Goal: Complete application form: Complete application form

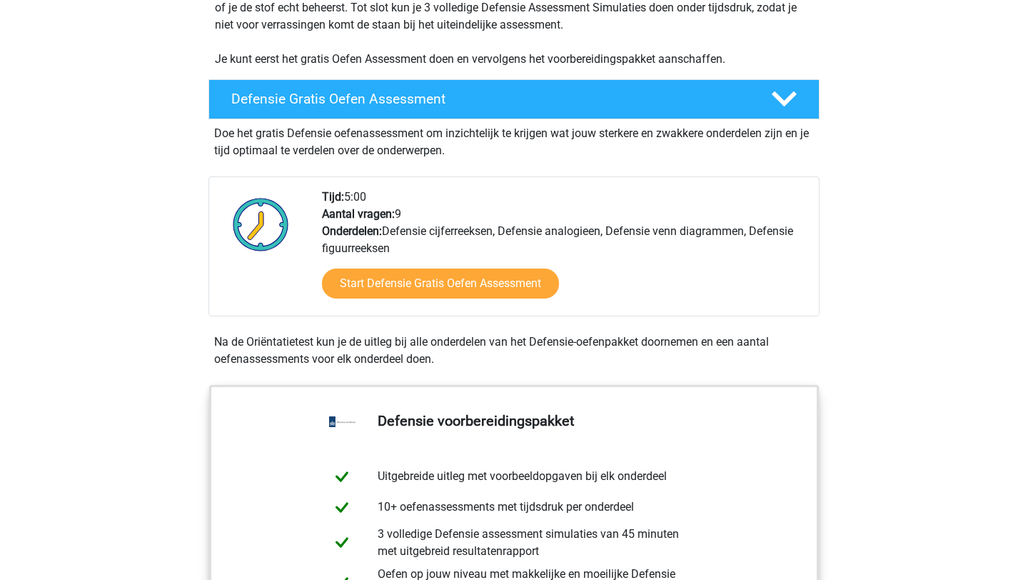
scroll to position [340, 0]
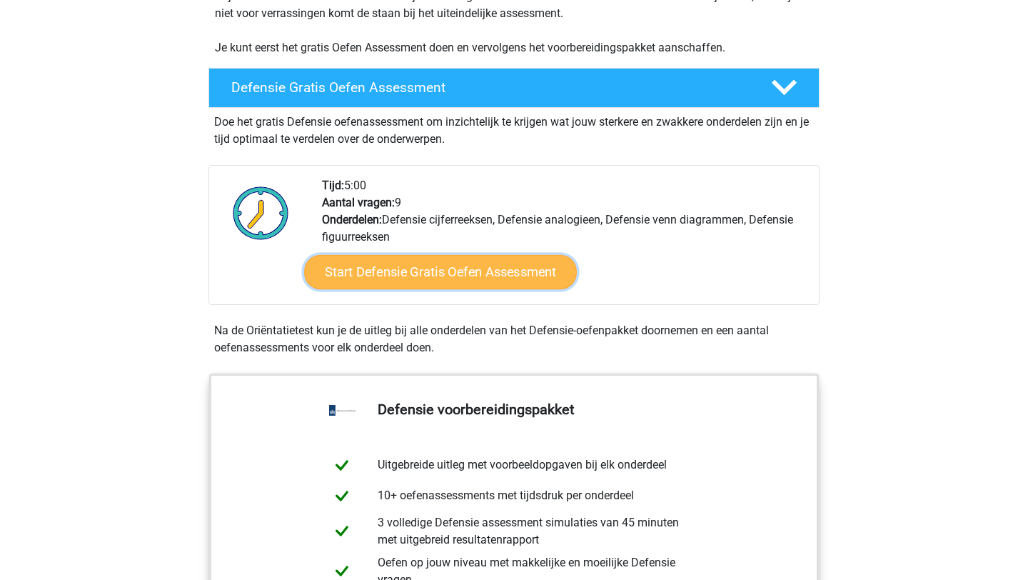
click at [433, 278] on link "Start Defensie Gratis Oefen Assessment" at bounding box center [440, 272] width 273 height 34
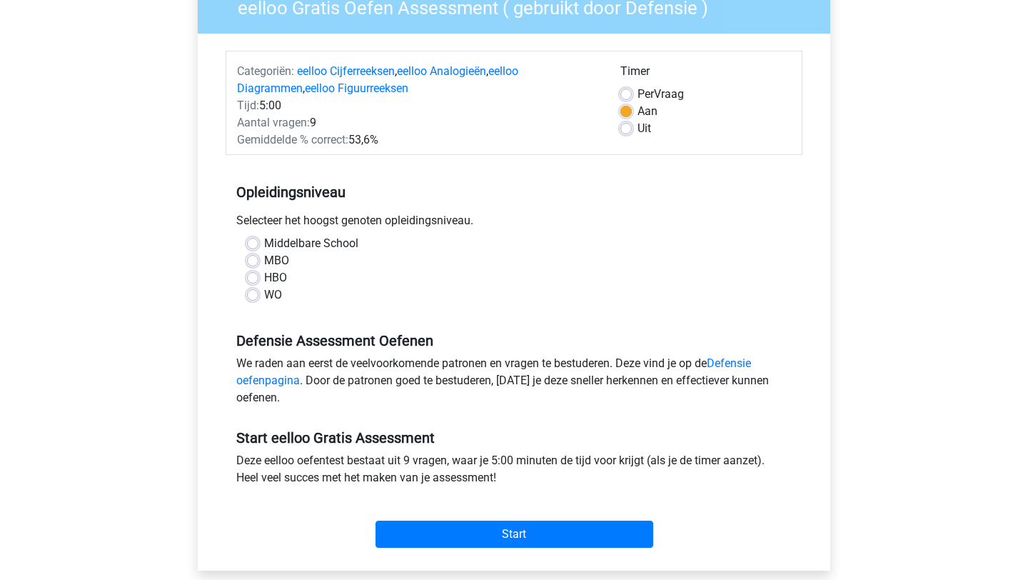
scroll to position [143, 0]
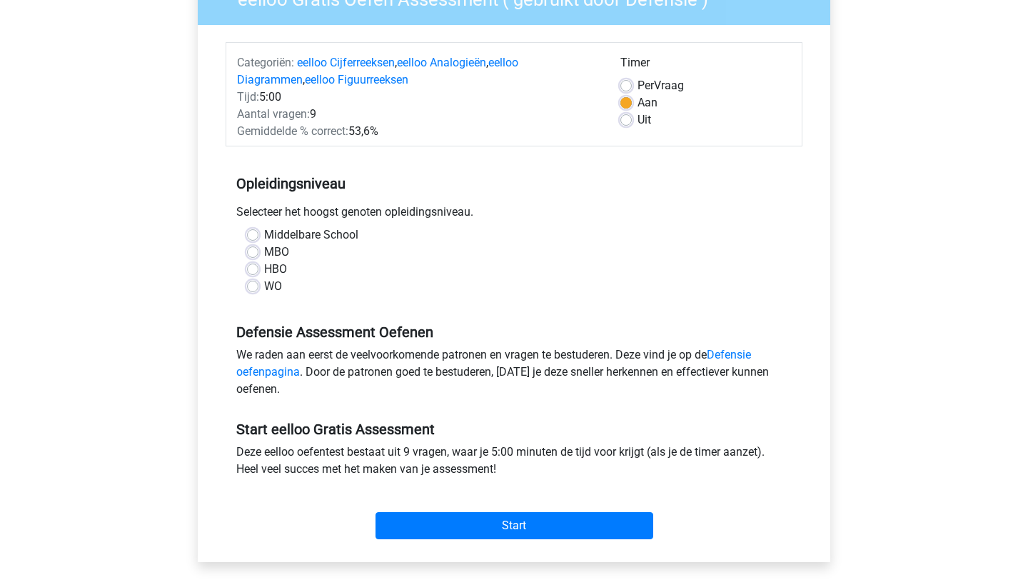
click at [264, 268] on label "HBO" at bounding box center [275, 269] width 23 height 17
click at [256, 268] on input "HBO" at bounding box center [252, 268] width 11 height 14
radio input "true"
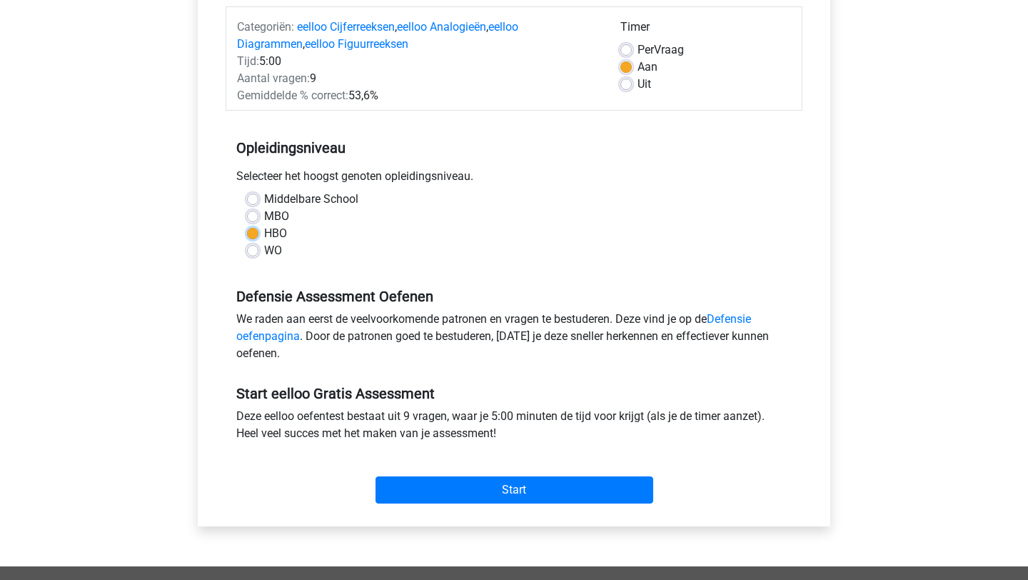
scroll to position [206, 0]
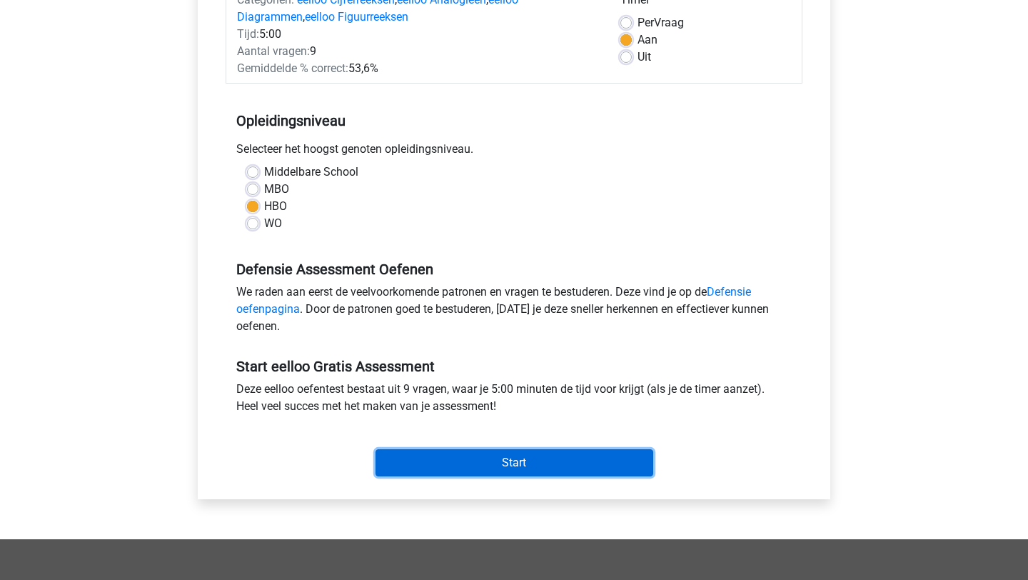
click at [468, 463] on input "Start" at bounding box center [514, 462] width 278 height 27
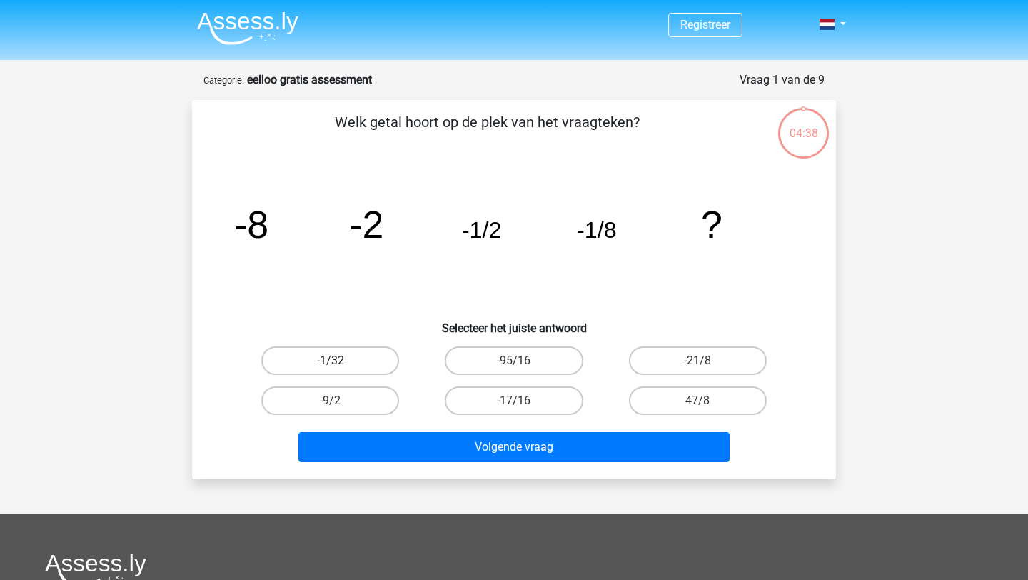
click at [370, 361] on label "-1/32" at bounding box center [330, 360] width 138 height 29
click at [340, 361] on input "-1/32" at bounding box center [335, 365] width 9 height 9
radio input "true"
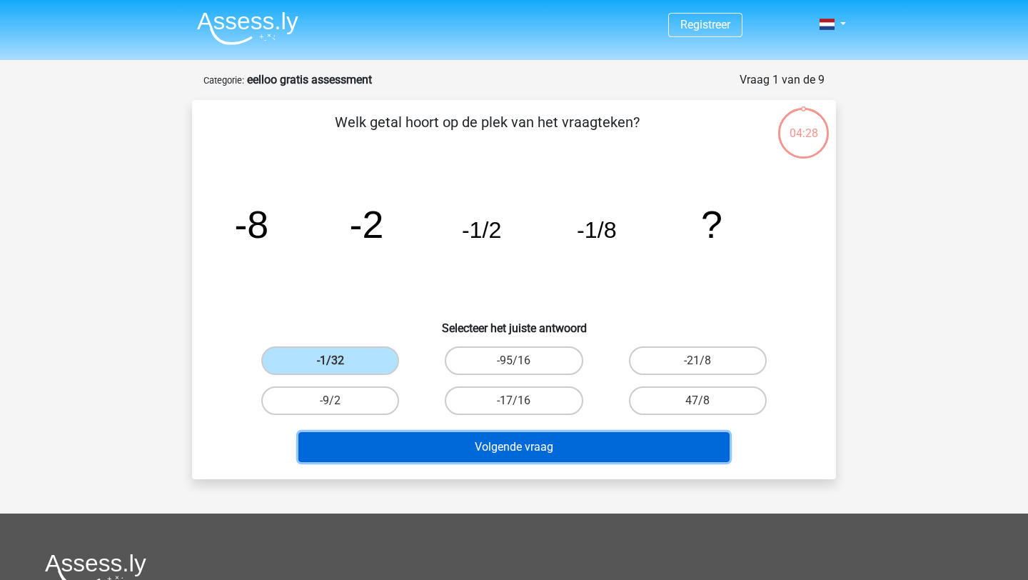
click at [476, 444] on button "Volgende vraag" at bounding box center [514, 447] width 432 height 30
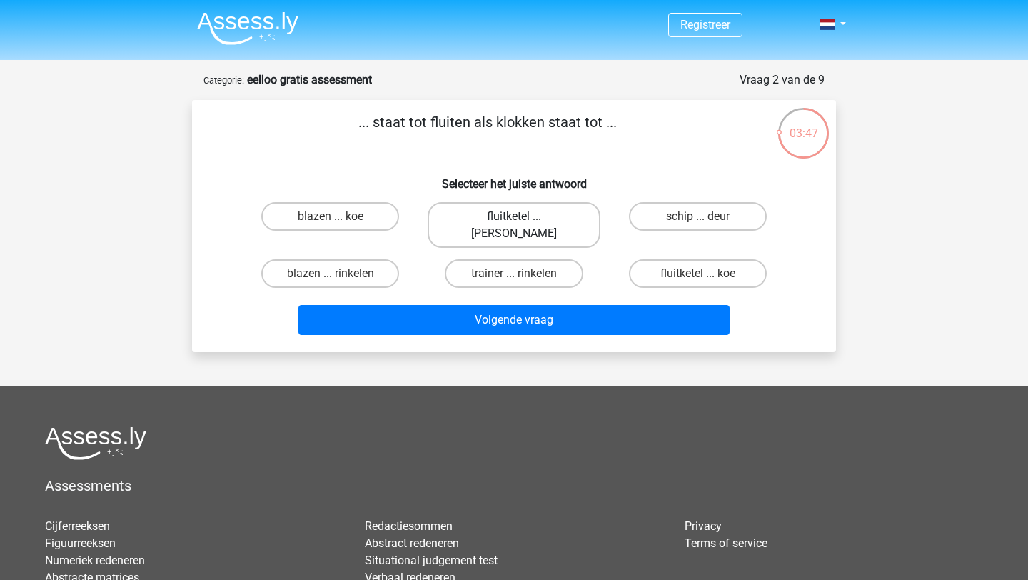
click at [495, 218] on label "fluitketel ... luiden" at bounding box center [514, 225] width 172 height 46
click at [514, 218] on input "fluitketel ... luiden" at bounding box center [518, 220] width 9 height 9
radio input "true"
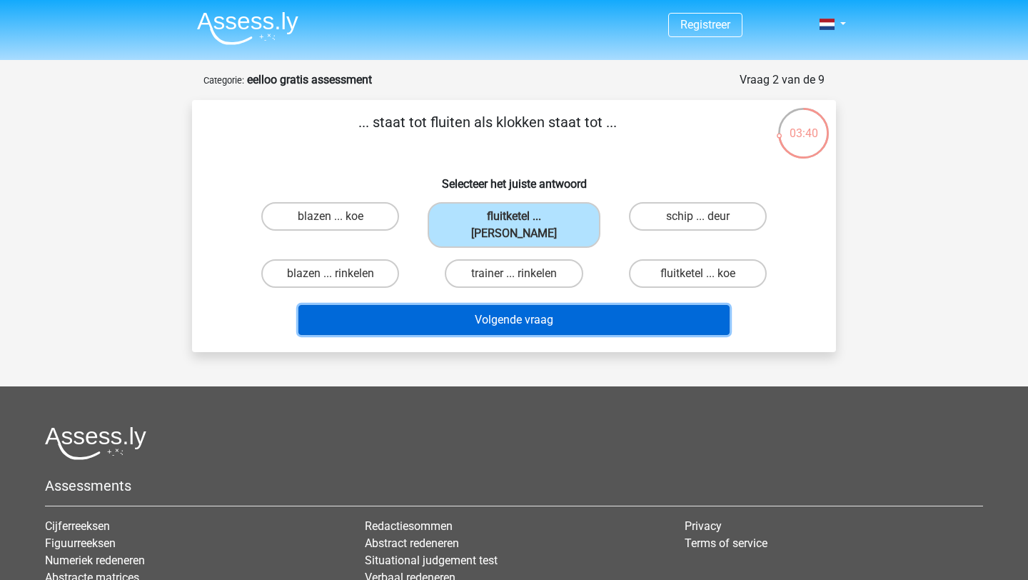
click at [537, 305] on button "Volgende vraag" at bounding box center [514, 320] width 432 height 30
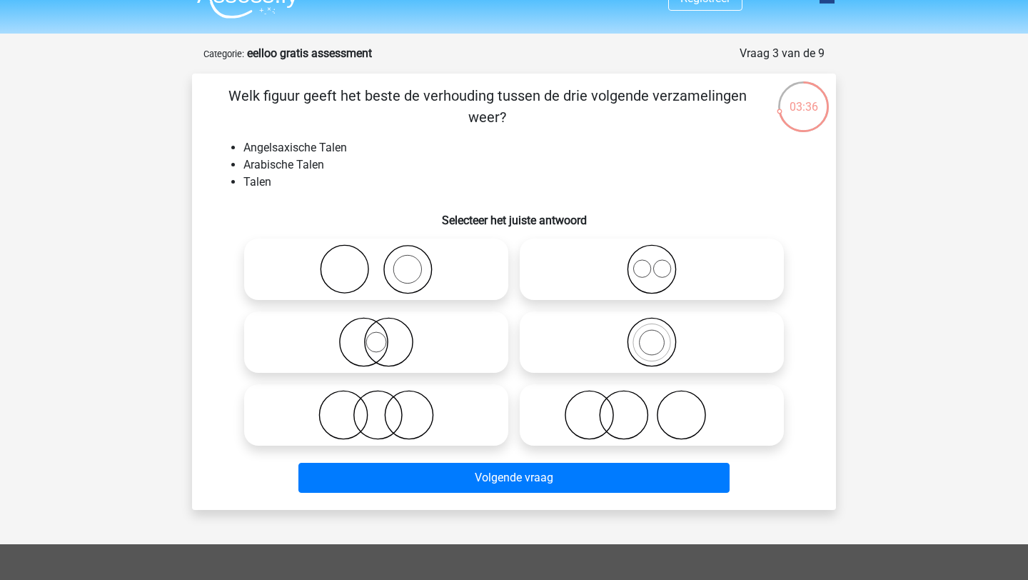
scroll to position [27, 0]
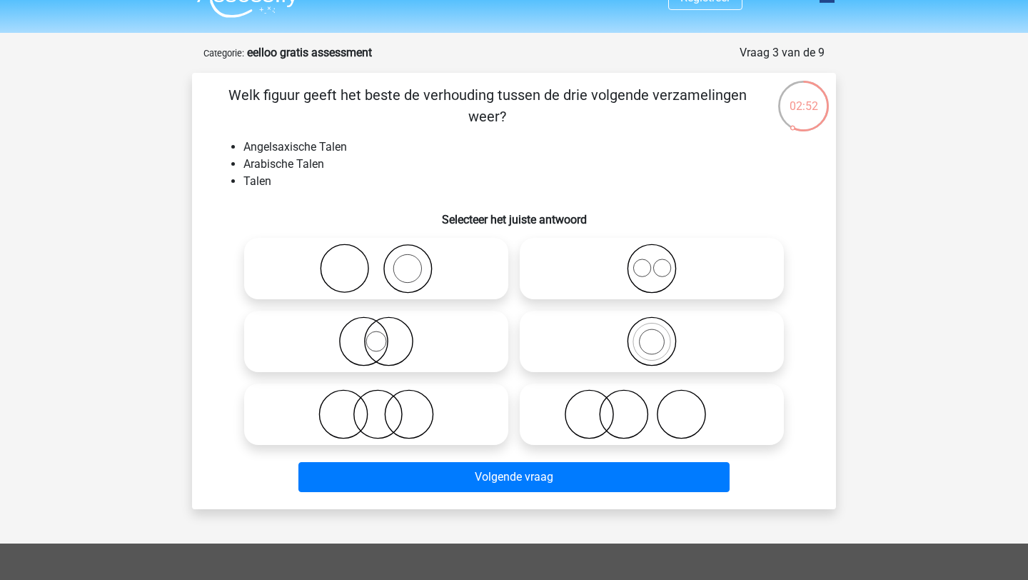
click at [569, 398] on icon at bounding box center [651, 414] width 253 height 50
click at [652, 398] on input "radio" at bounding box center [656, 402] width 9 height 9
radio input "true"
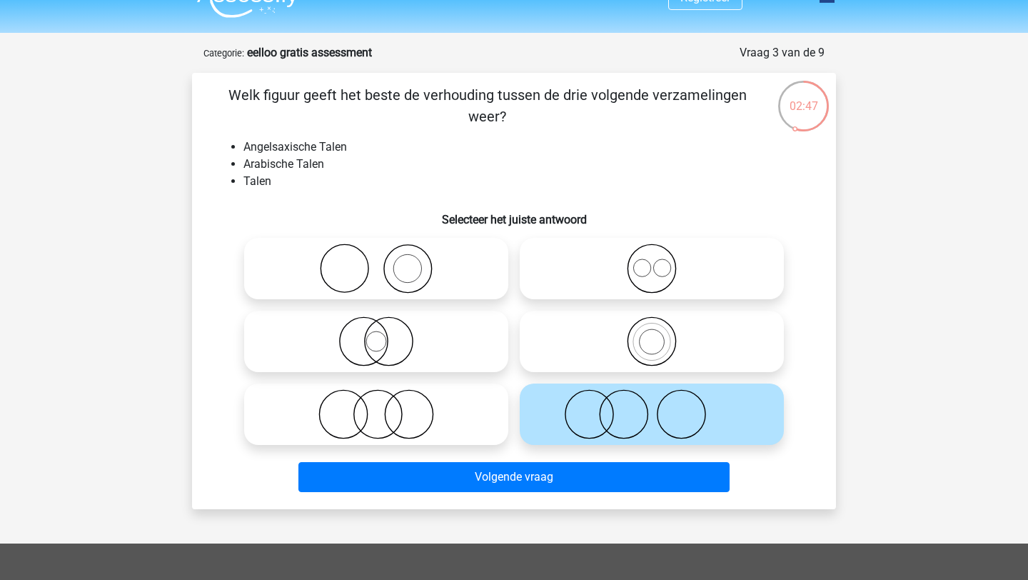
click at [386, 352] on icon at bounding box center [376, 341] width 253 height 50
click at [385, 334] on input "radio" at bounding box center [380, 329] width 9 height 9
radio input "true"
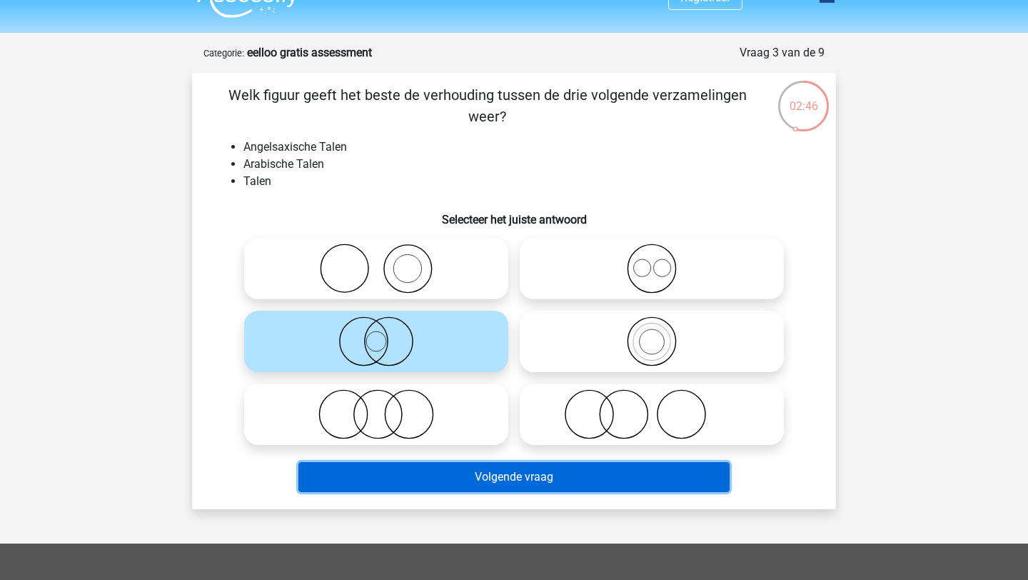
click at [498, 481] on button "Volgende vraag" at bounding box center [514, 477] width 432 height 30
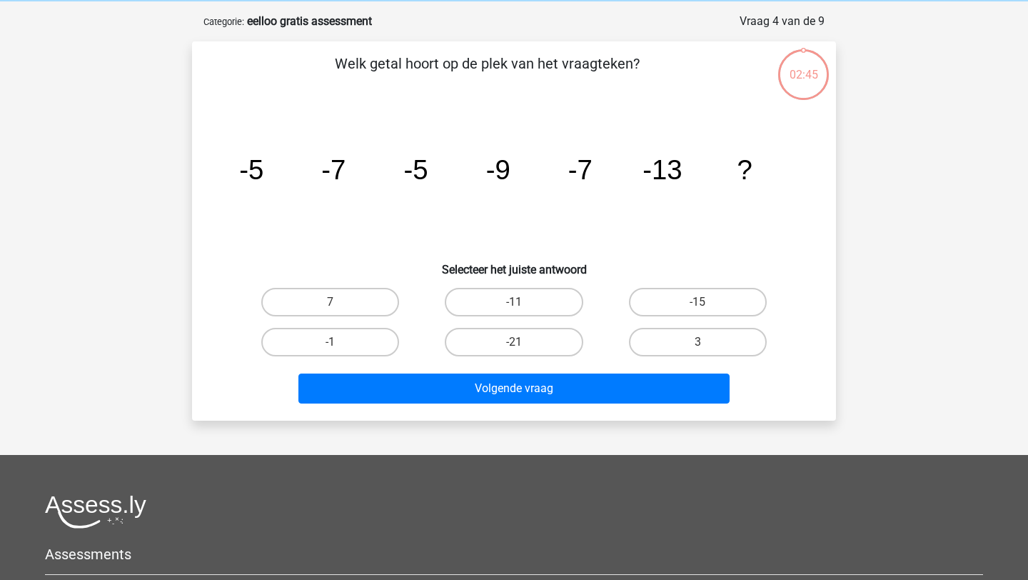
scroll to position [71, 0]
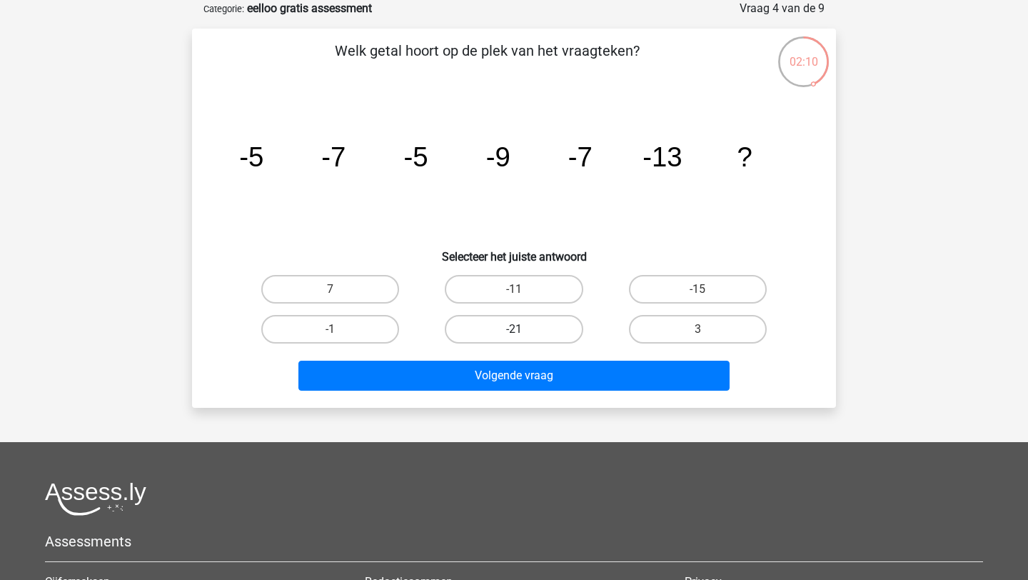
click at [527, 326] on label "-21" at bounding box center [514, 329] width 138 height 29
click at [523, 329] on input "-21" at bounding box center [518, 333] width 9 height 9
radio input "true"
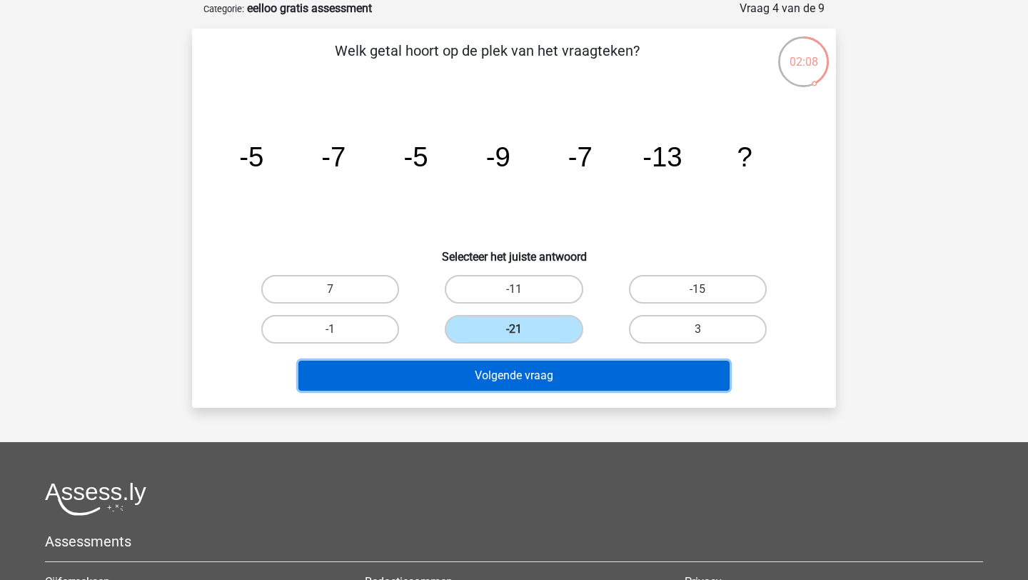
click at [535, 378] on button "Volgende vraag" at bounding box center [514, 376] width 432 height 30
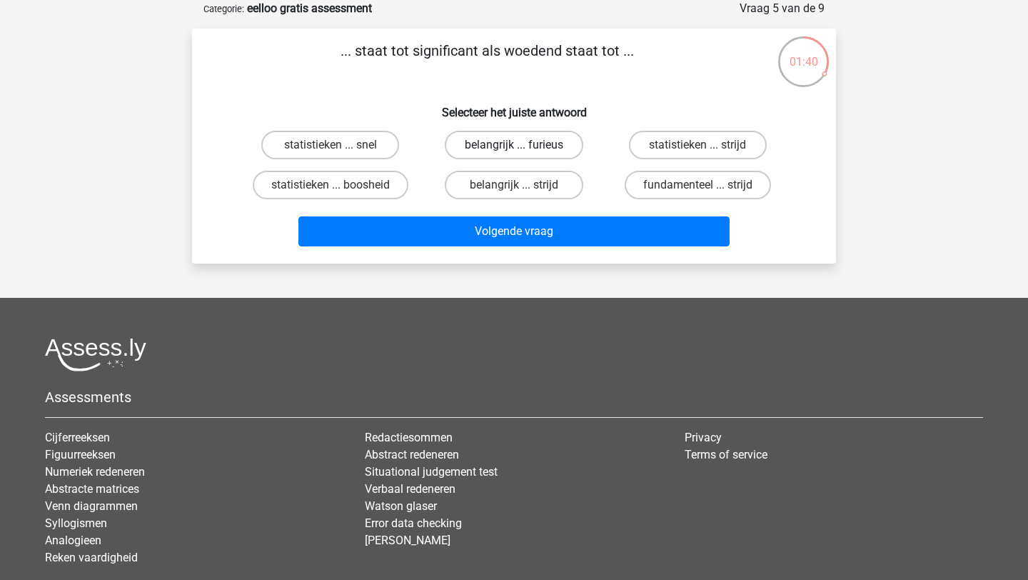
click at [463, 145] on label "belangrijk ... furieus" at bounding box center [514, 145] width 138 height 29
click at [514, 145] on input "belangrijk ... furieus" at bounding box center [518, 149] width 9 height 9
radio input "true"
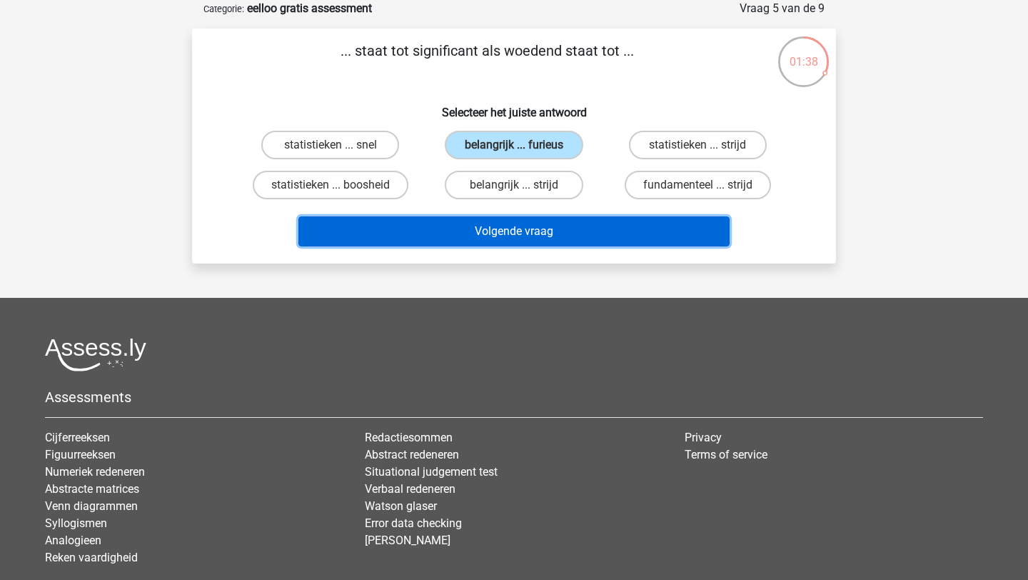
click at [488, 228] on button "Volgende vraag" at bounding box center [514, 231] width 432 height 30
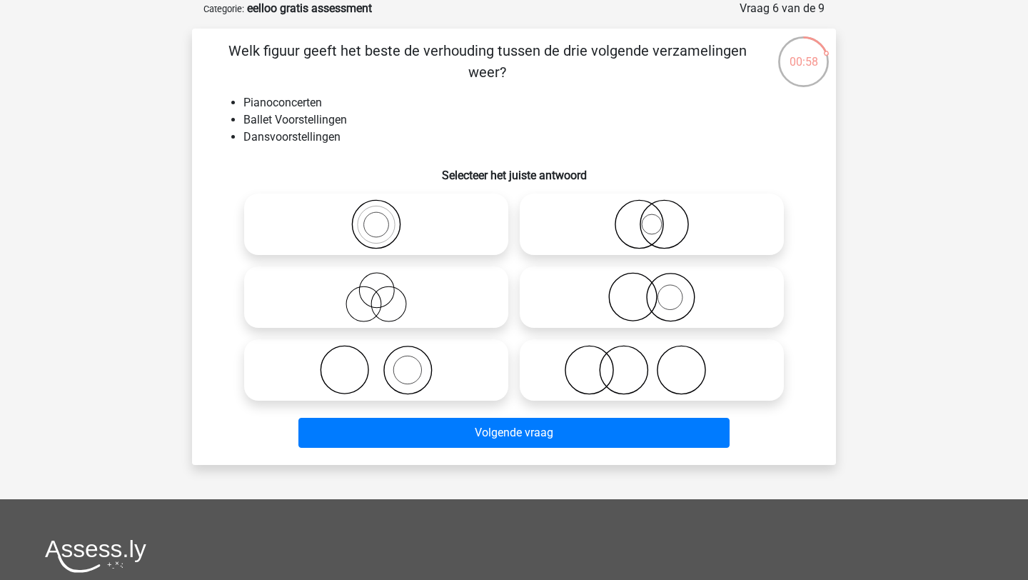
click at [410, 295] on icon at bounding box center [376, 297] width 253 height 50
click at [385, 290] on input "radio" at bounding box center [380, 285] width 9 height 9
radio input "true"
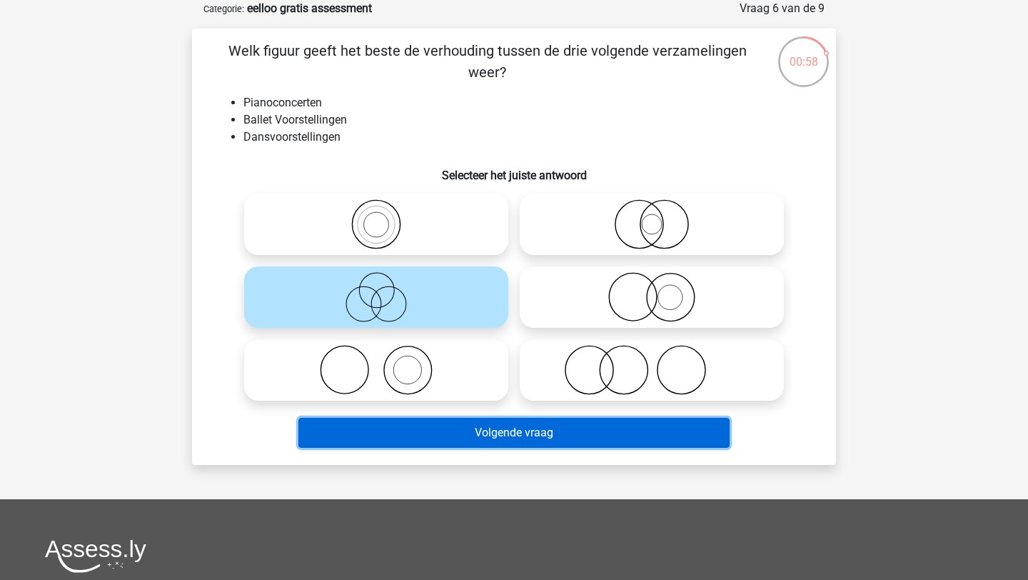
click at [523, 435] on button "Volgende vraag" at bounding box center [514, 433] width 432 height 30
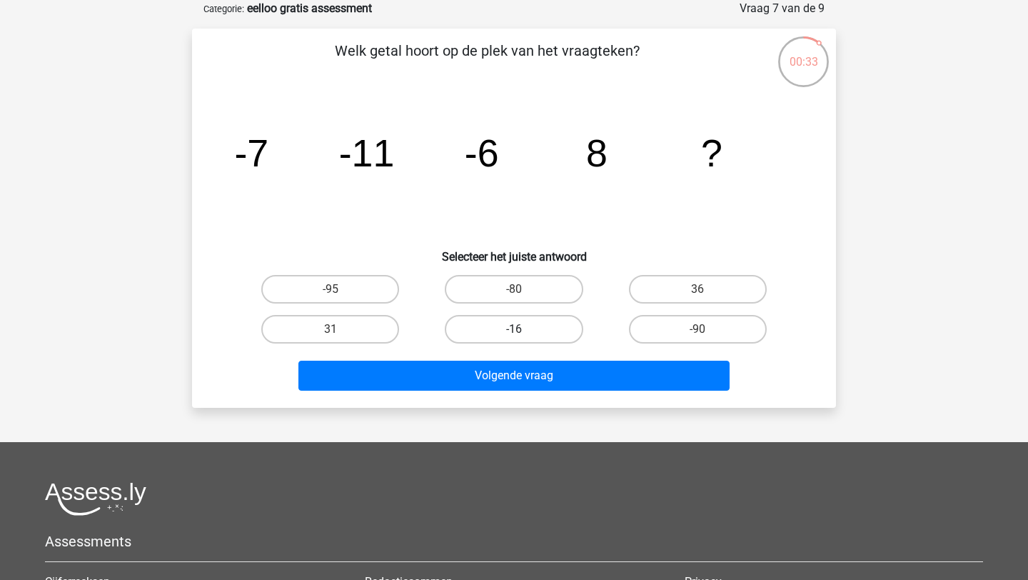
click at [489, 331] on label "-16" at bounding box center [514, 329] width 138 height 29
click at [514, 331] on input "-16" at bounding box center [518, 333] width 9 height 9
radio input "true"
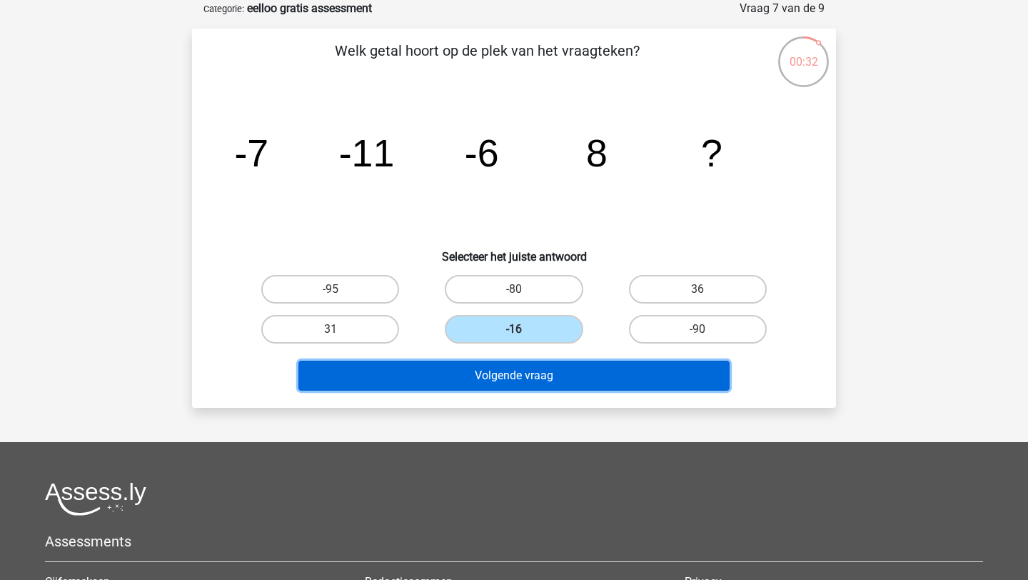
click at [498, 378] on button "Volgende vraag" at bounding box center [514, 376] width 432 height 30
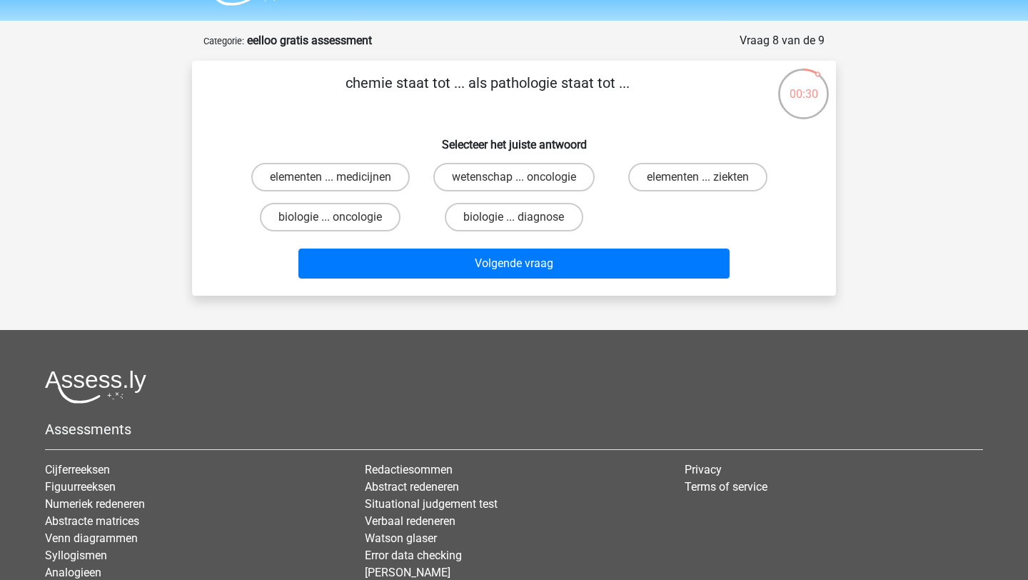
scroll to position [24, 0]
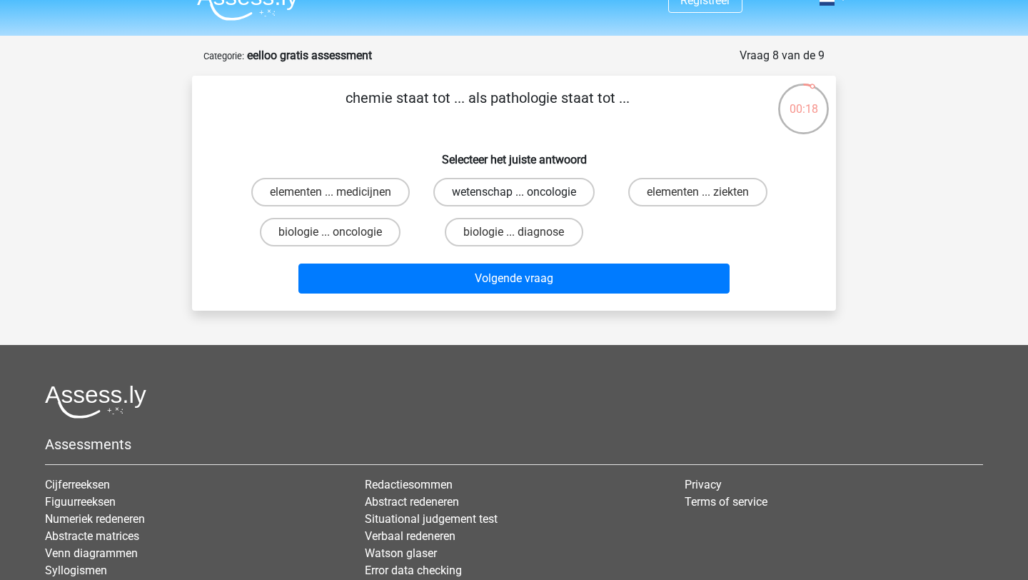
click at [505, 196] on label "wetenschap ... oncologie" at bounding box center [513, 192] width 161 height 29
click at [514, 196] on input "wetenschap ... oncologie" at bounding box center [518, 196] width 9 height 9
radio input "true"
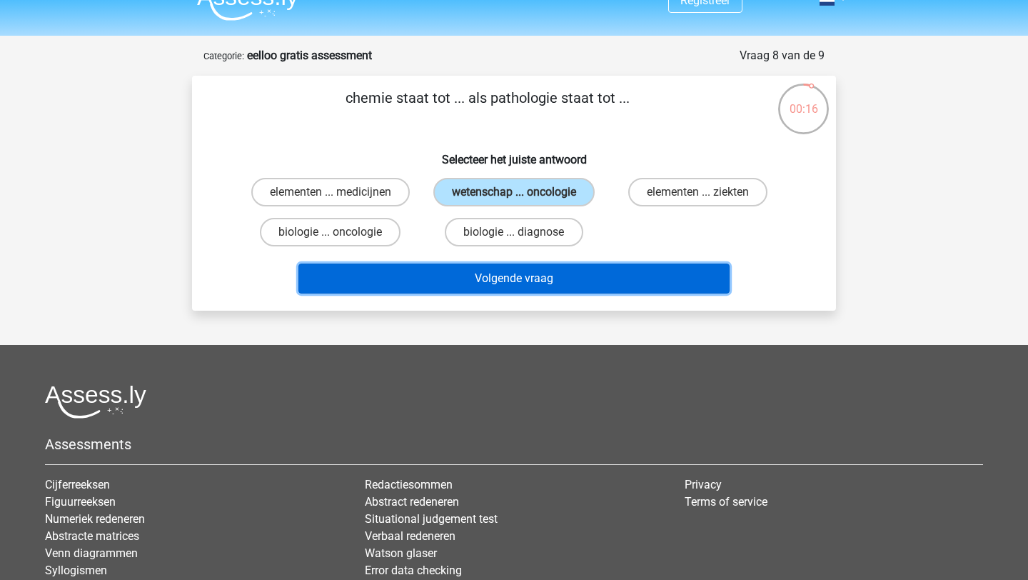
click at [529, 275] on button "Volgende vraag" at bounding box center [514, 278] width 432 height 30
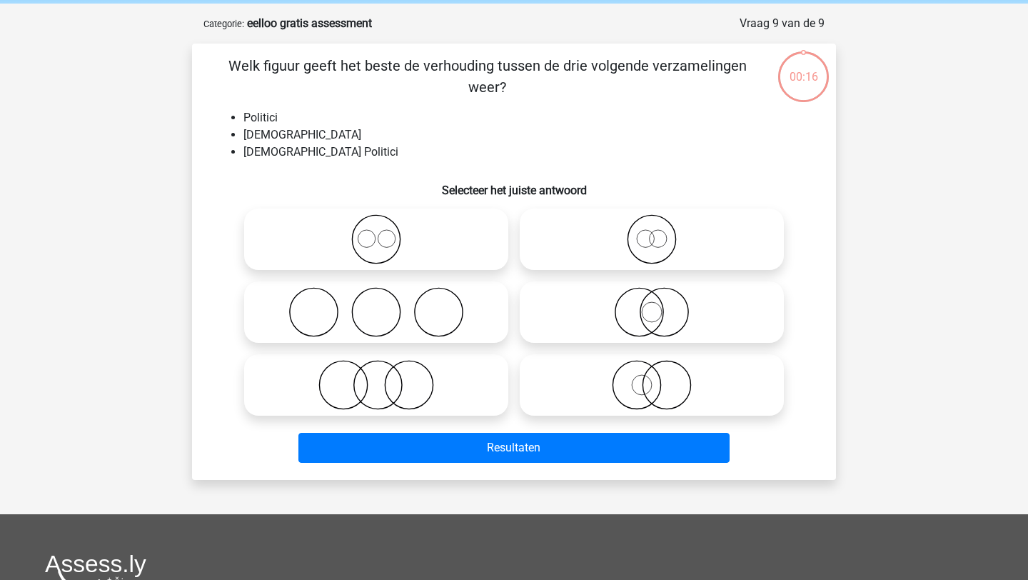
scroll to position [71, 0]
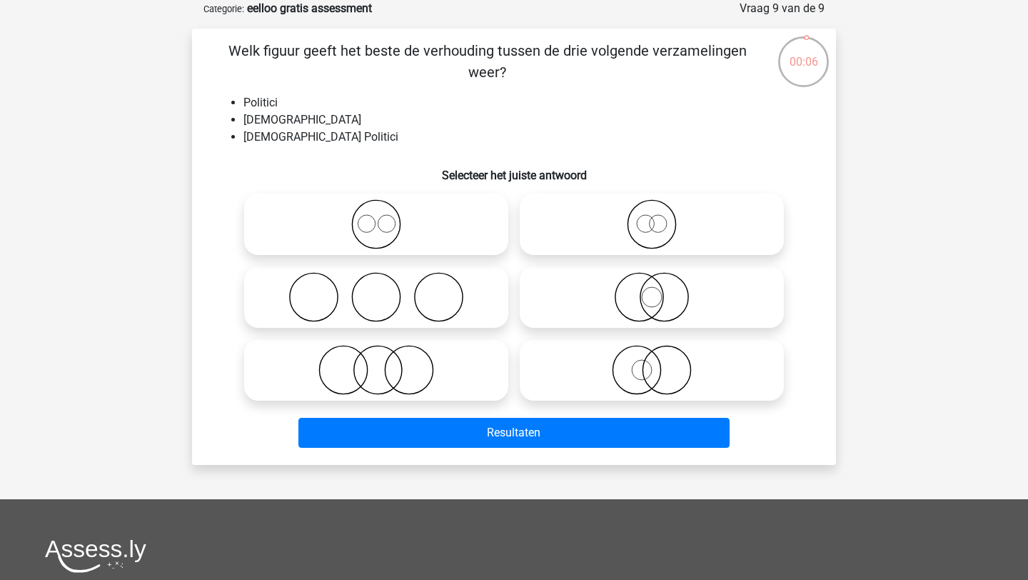
click at [583, 228] on icon at bounding box center [651, 224] width 253 height 50
click at [652, 217] on input "radio" at bounding box center [656, 212] width 9 height 9
radio input "true"
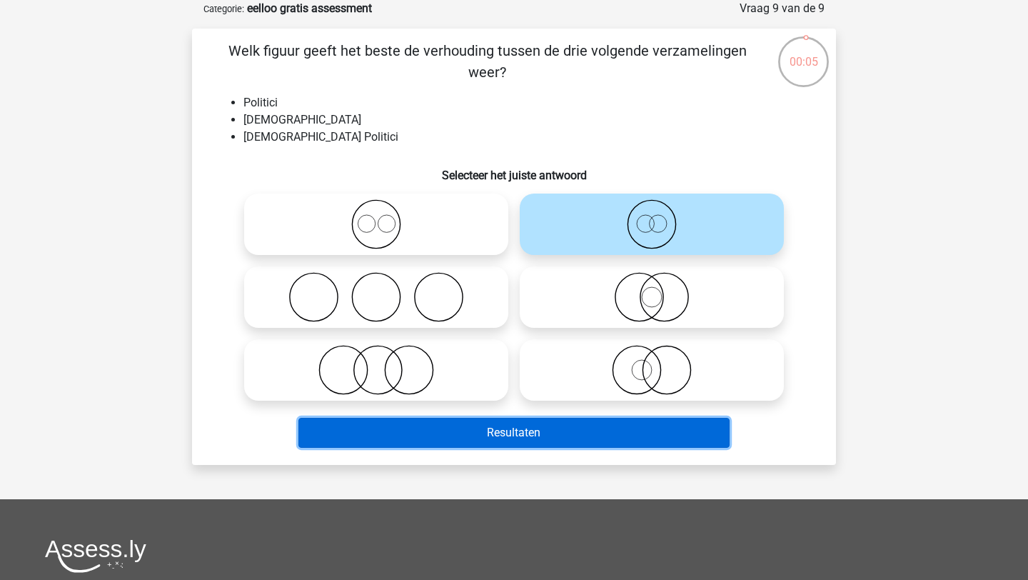
click at [558, 427] on button "Resultaten" at bounding box center [514, 433] width 432 height 30
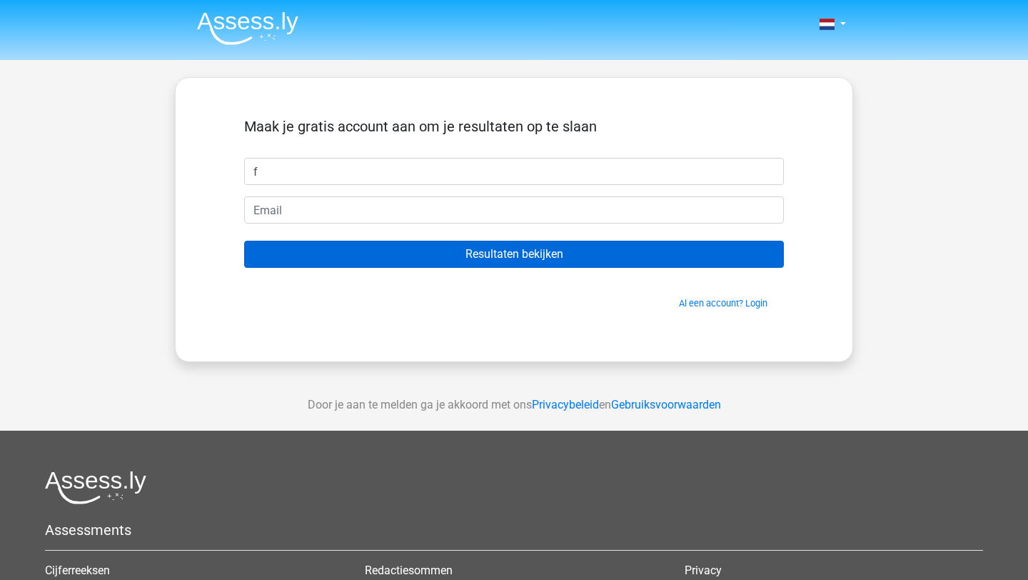
type input "Fynn"
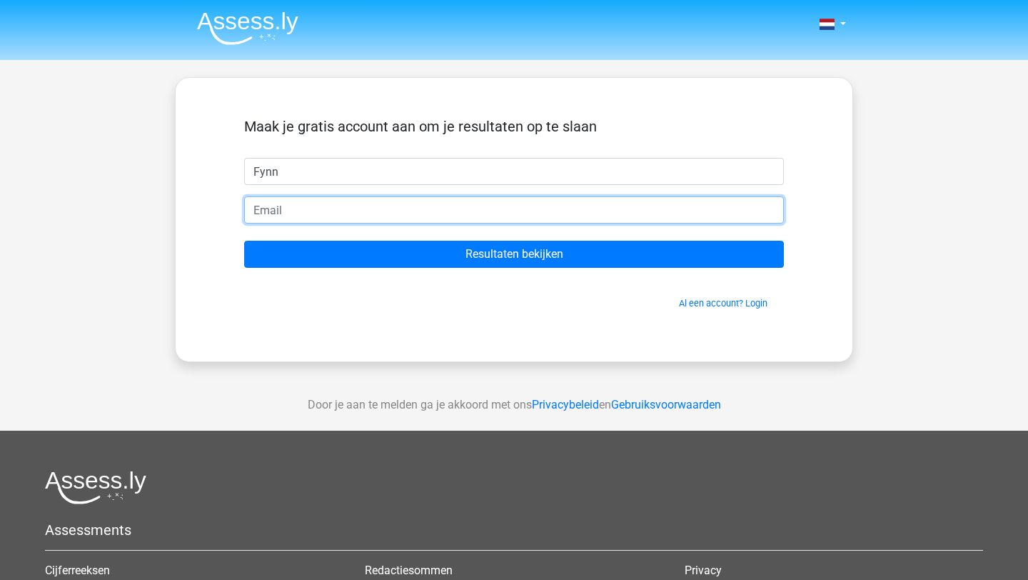
click at [361, 202] on input "email" at bounding box center [514, 209] width 540 height 27
type input "f"
type input "[EMAIL_ADDRESS][DOMAIN_NAME]"
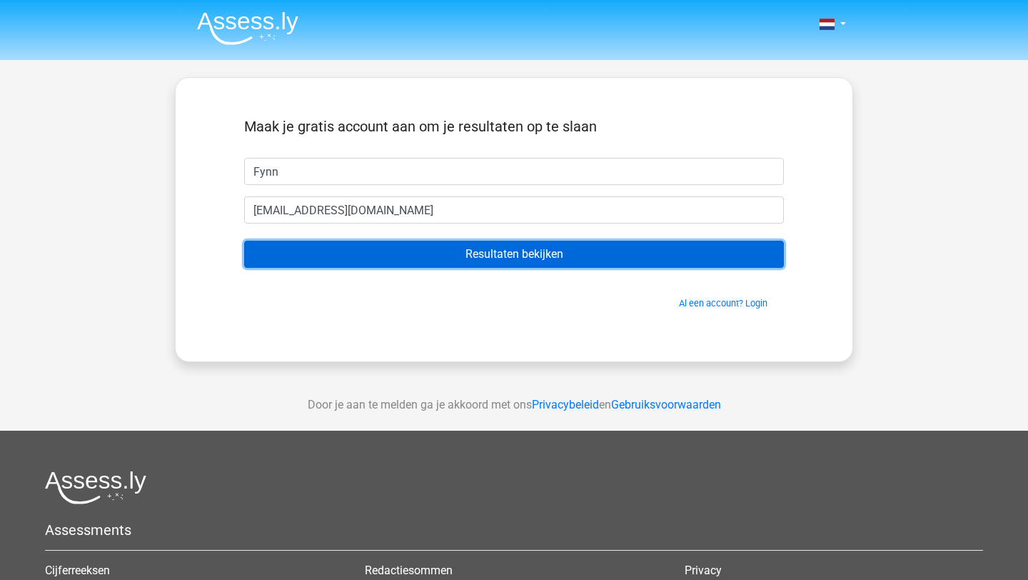
click at [414, 253] on input "Resultaten bekijken" at bounding box center [514, 254] width 540 height 27
